Goal: Check status: Check status

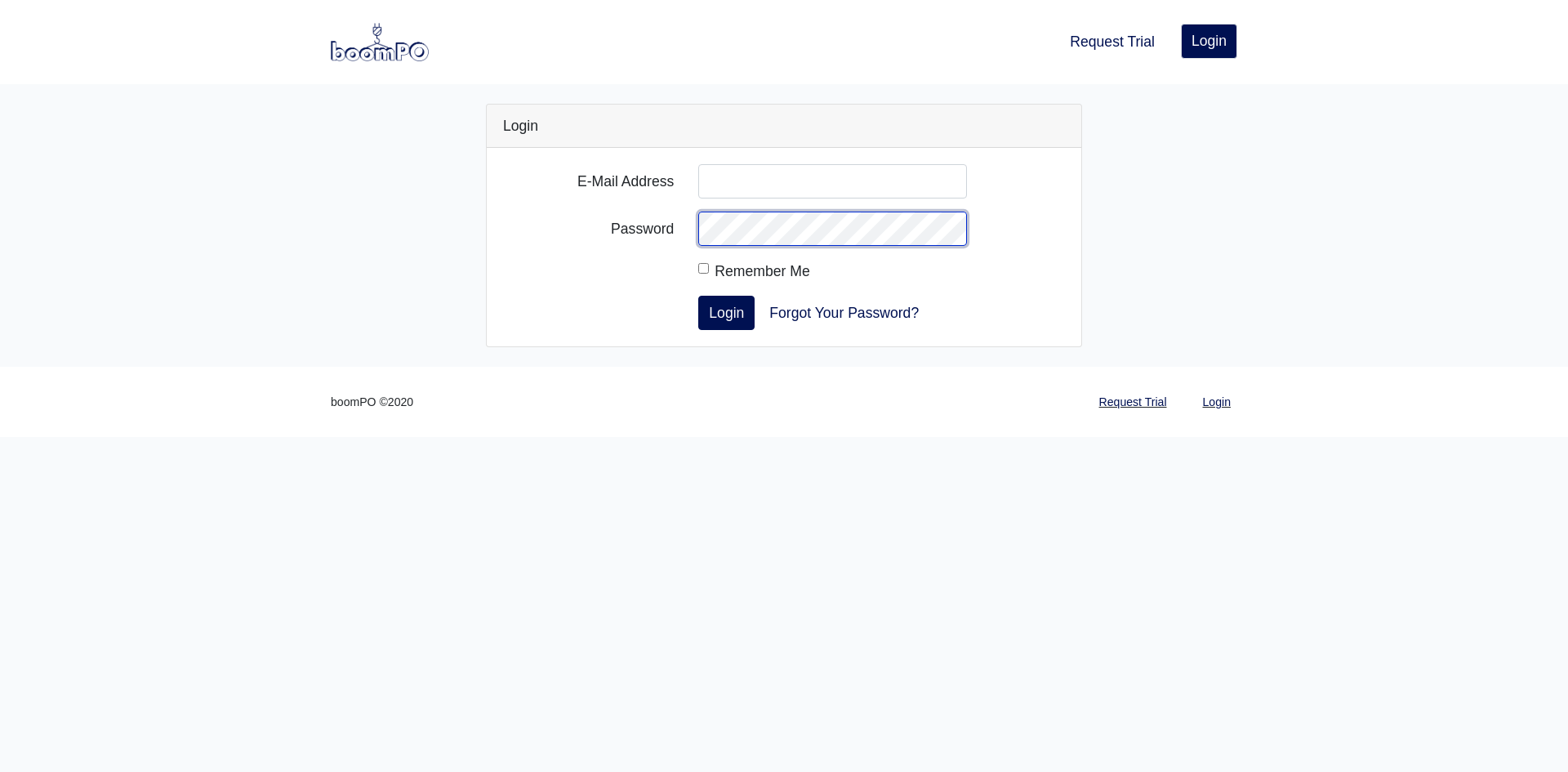
click at [830, 209] on form "E-Mail Address Password Remember Me Login Forgot Your Password?" at bounding box center [784, 246] width 562 height 166
click at [841, 187] on input "E-Mail Address" at bounding box center [832, 180] width 268 height 35
type input "[PERSON_NAME][EMAIL_ADDRESS][PERSON_NAME][DOMAIN_NAME]"
click at [698, 296] on button "Login" at bounding box center [726, 313] width 56 height 35
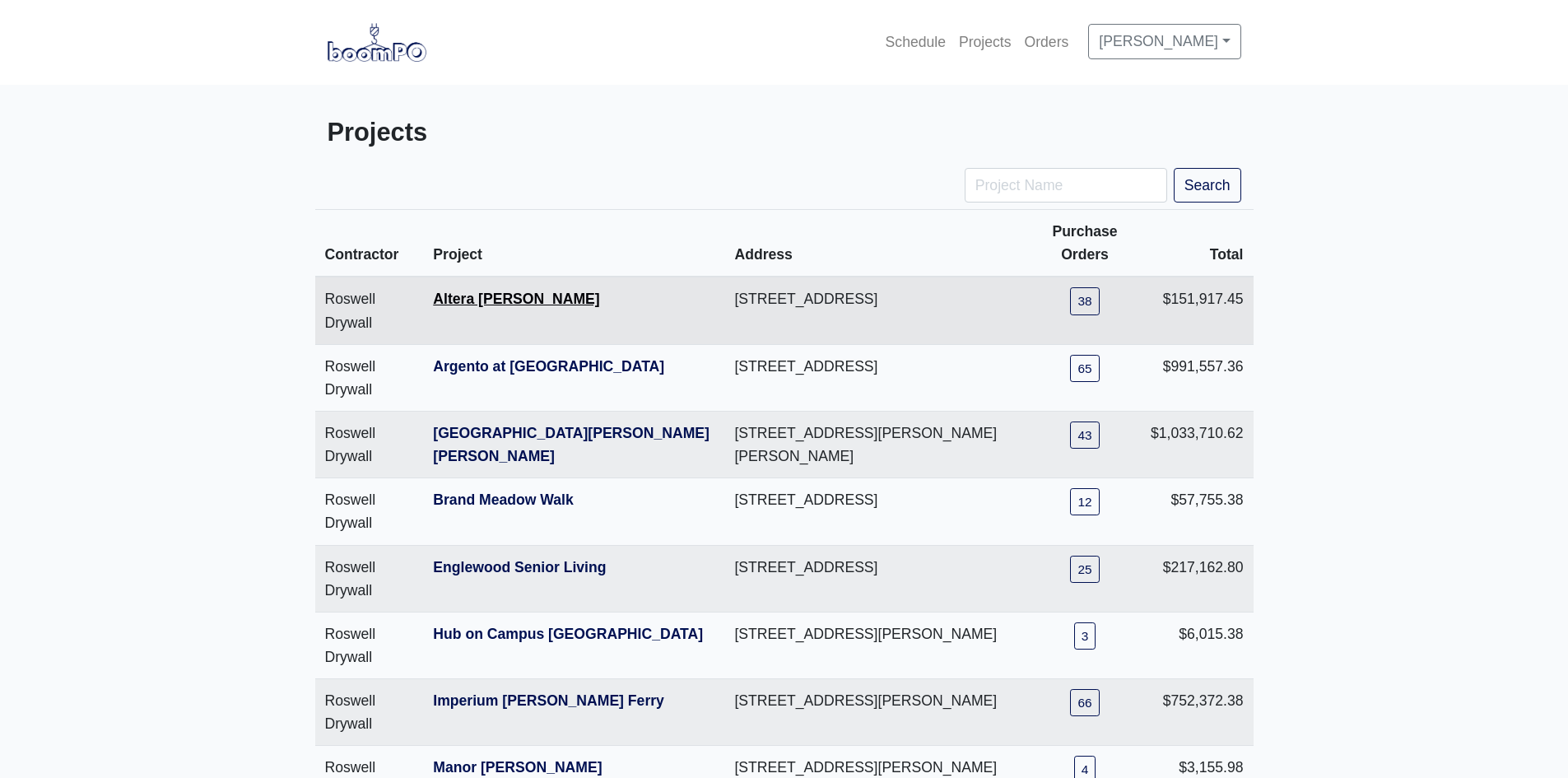
click at [516, 302] on link "Altera [PERSON_NAME]" at bounding box center [516, 298] width 166 height 17
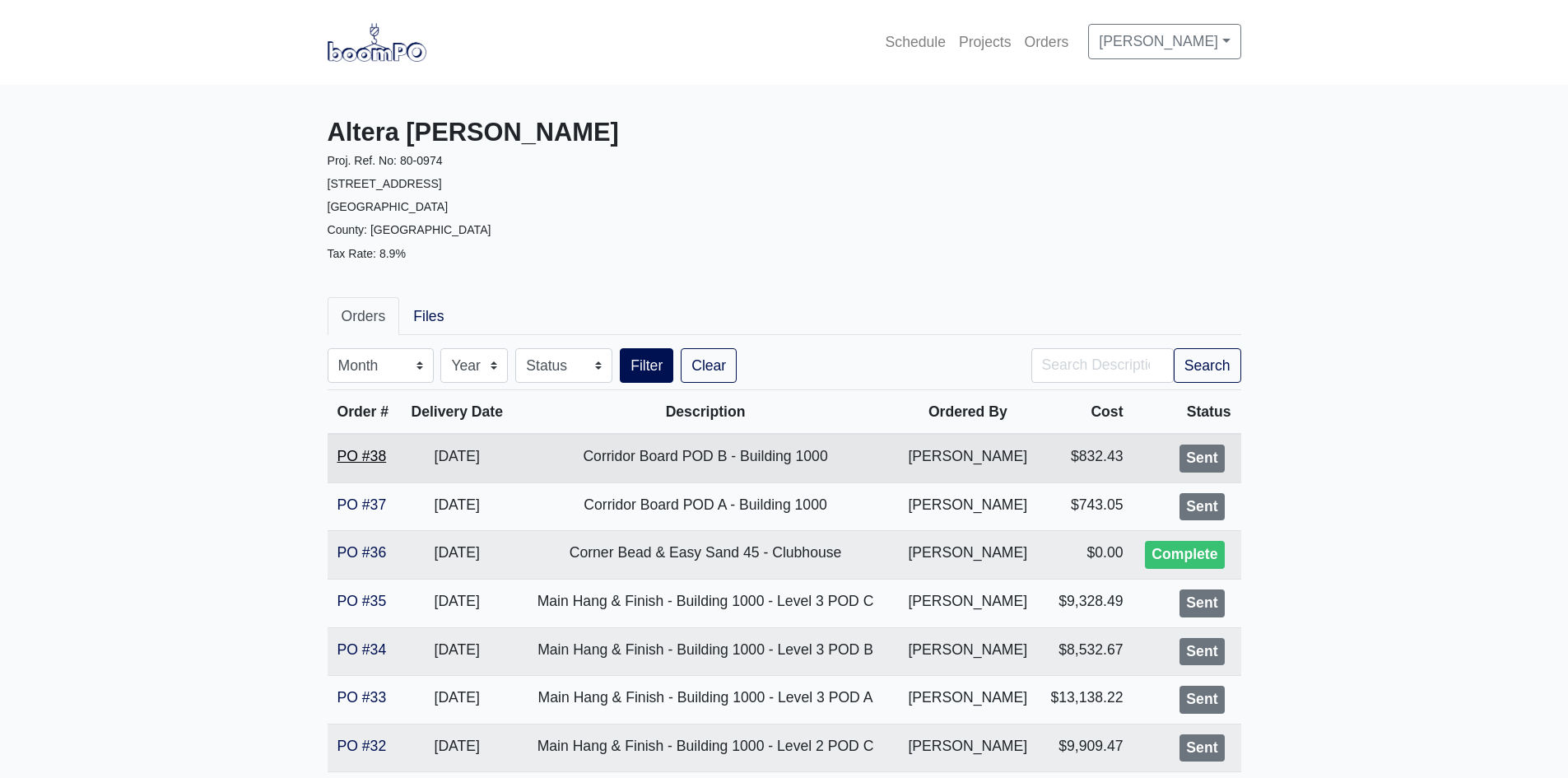
click at [353, 449] on link "PO #38" at bounding box center [363, 456] width 50 height 17
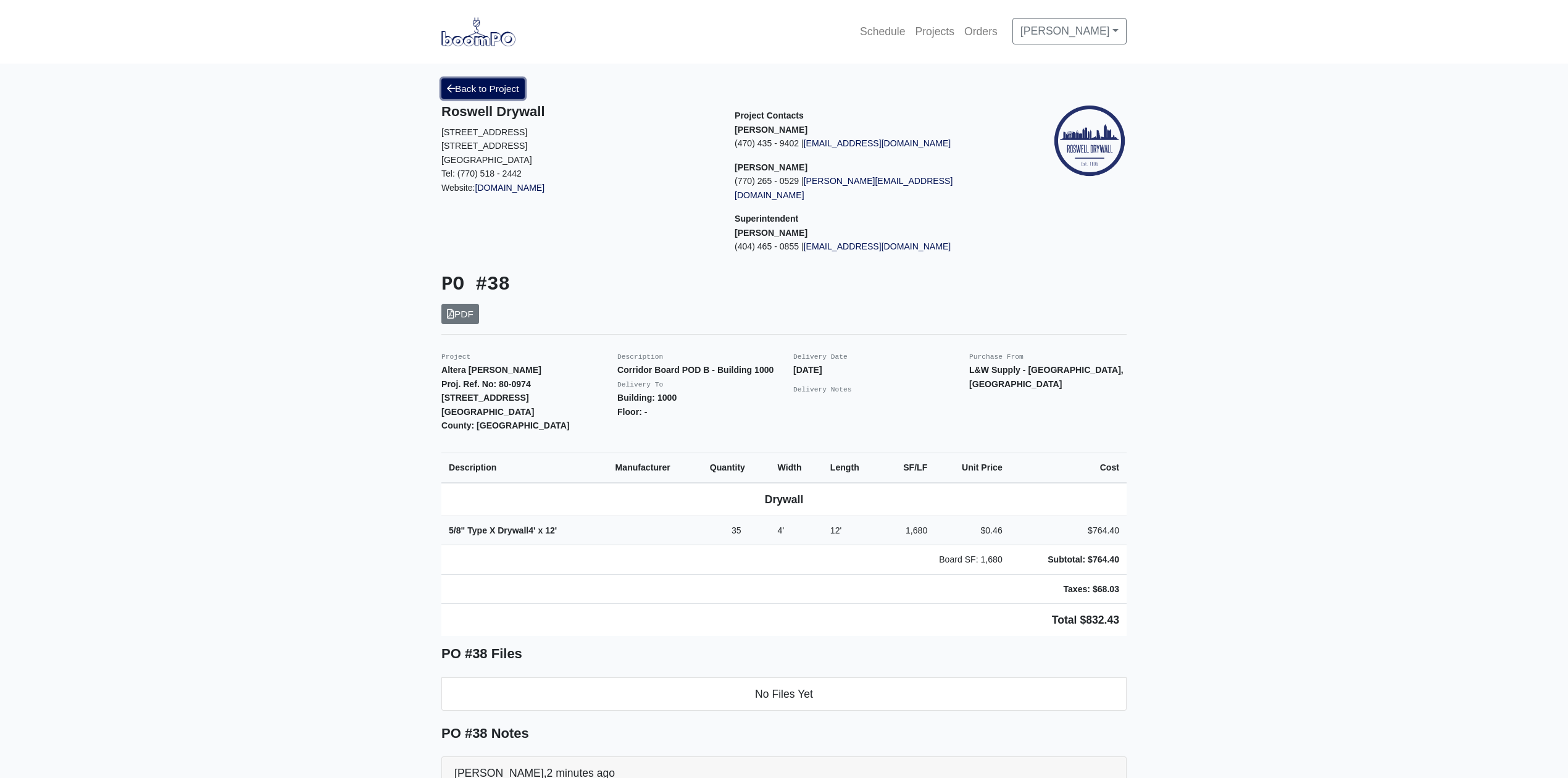
click at [453, 90] on icon at bounding box center [451, 89] width 8 height 9
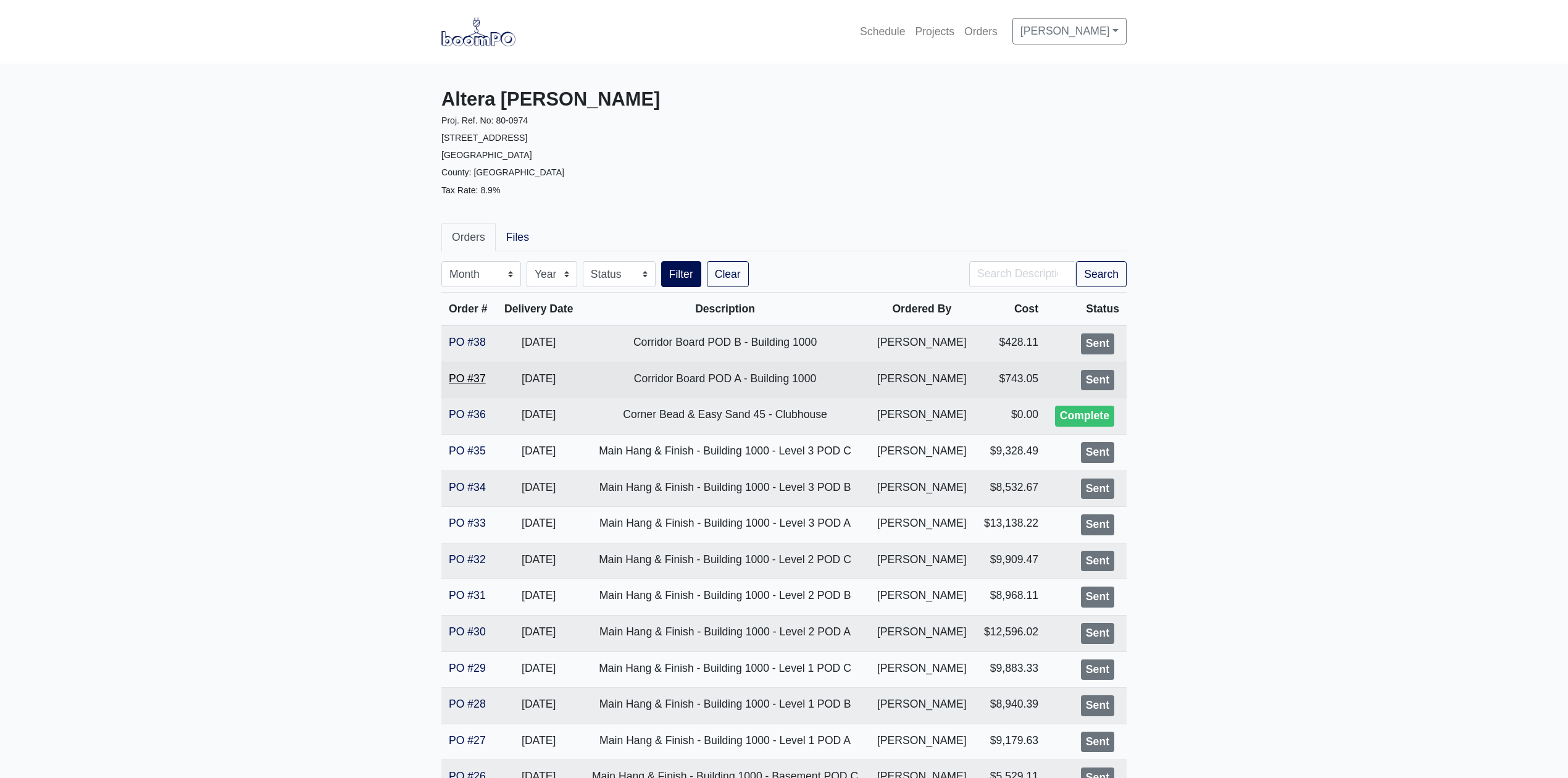
click at [472, 380] on link "PO #37" at bounding box center [467, 378] width 37 height 13
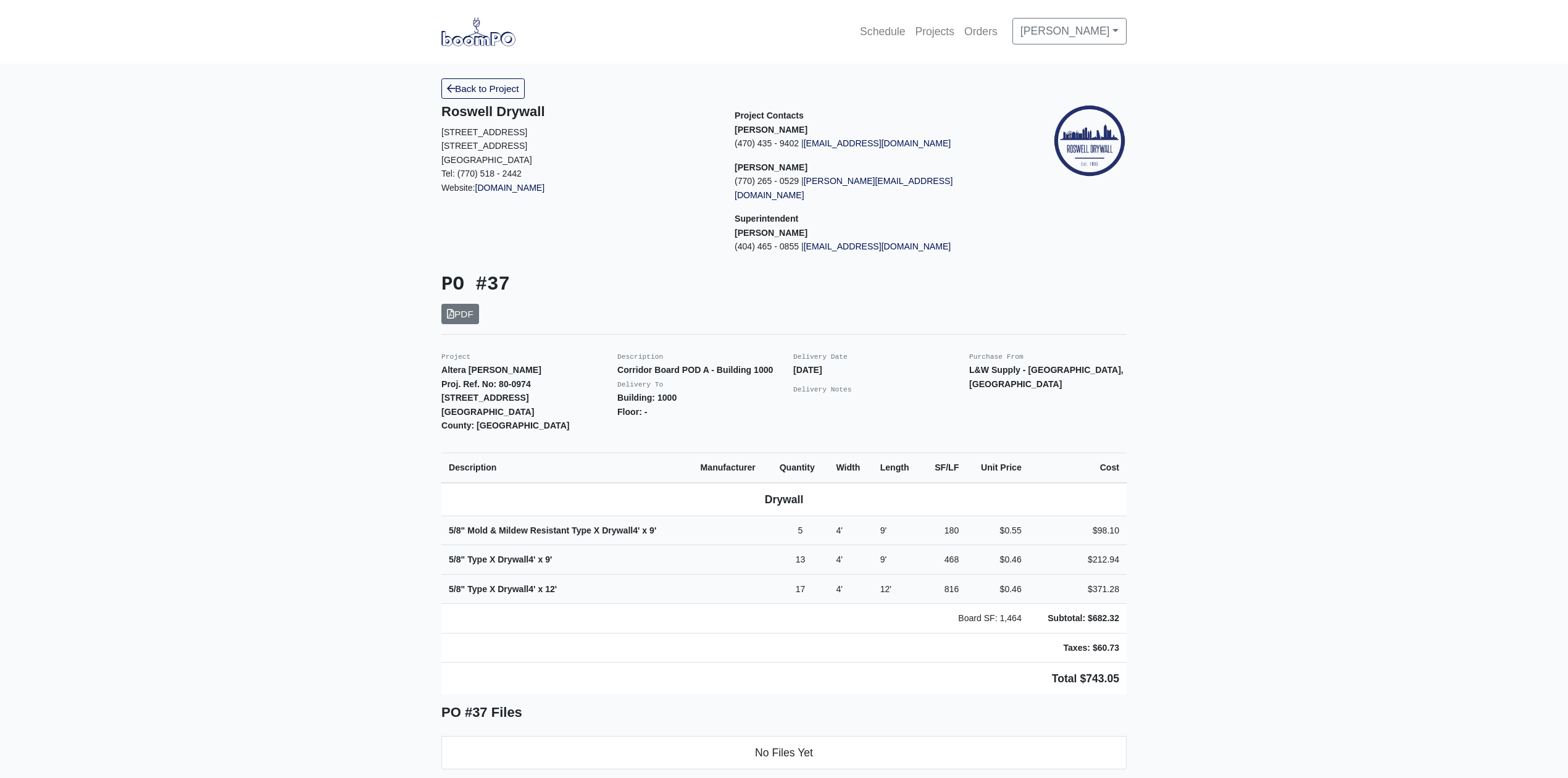
click at [820, 574] on td "17" at bounding box center [800, 589] width 57 height 30
